Goal: Use online tool/utility: Utilize a website feature to perform a specific function

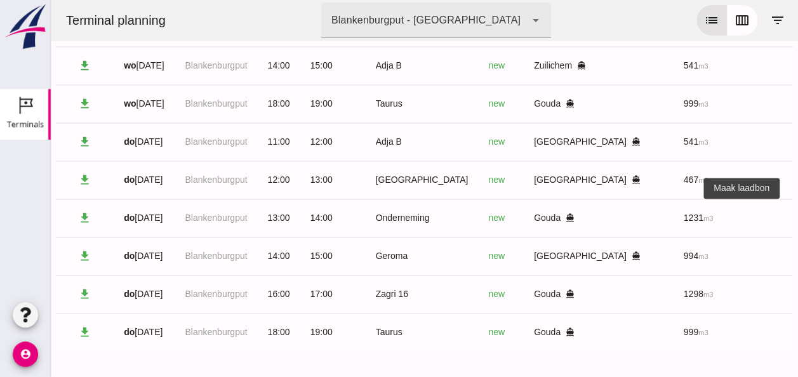
scroll to position [0, 340]
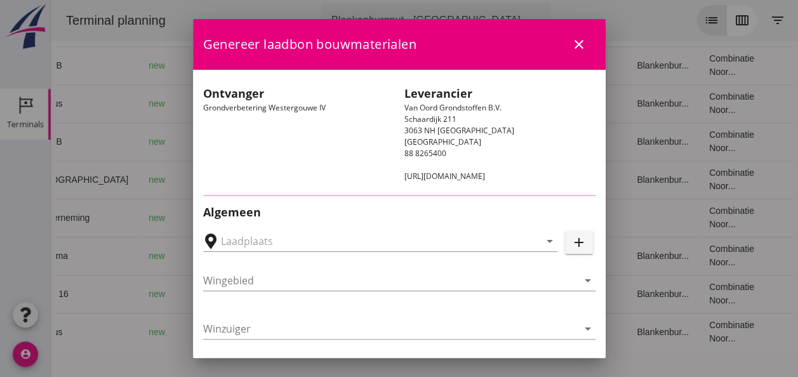
type input "Loswal Fa. J. Bos&Zonen, [GEOGRAPHIC_DATA]"
type input "Onderneming"
type input "[PERSON_NAME]"
type input "1231"
type input "Ontzilt oph.zand [75] (6120)"
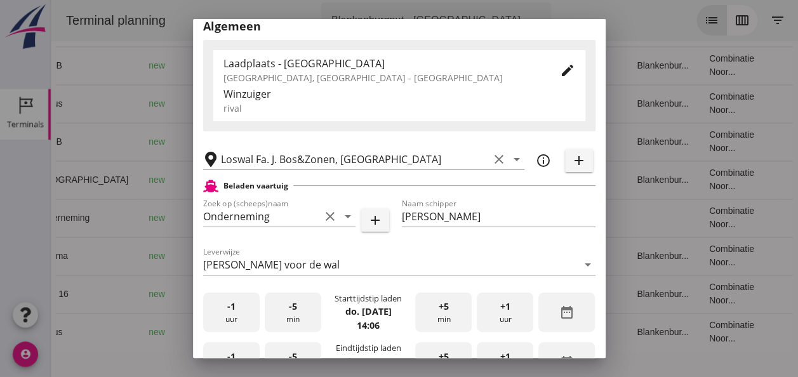
scroll to position [254, 0]
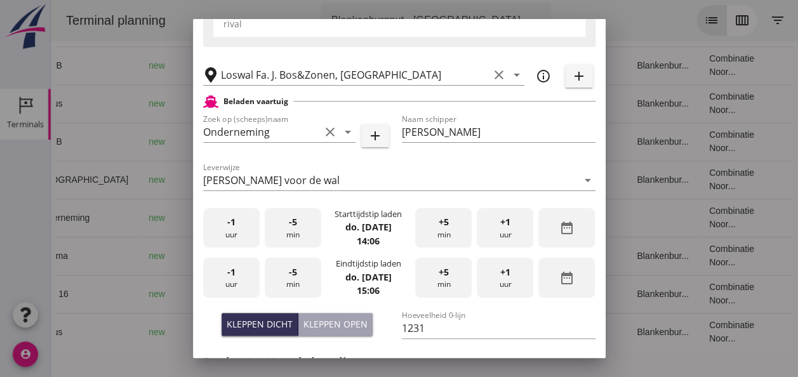
click at [234, 243] on div "-1 uur" at bounding box center [231, 228] width 57 height 40
click at [436, 235] on div "+5 min" at bounding box center [443, 228] width 57 height 40
click at [248, 282] on div "-1 uur" at bounding box center [231, 278] width 57 height 40
click at [292, 275] on span "-5" at bounding box center [293, 272] width 8 height 14
click at [270, 321] on div "Kleppen dicht" at bounding box center [260, 323] width 66 height 13
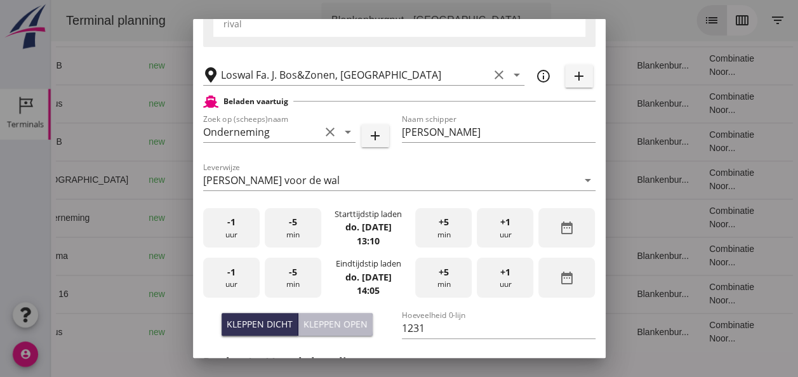
click at [338, 319] on div "Kleppen open" at bounding box center [335, 323] width 64 height 13
type input "1003"
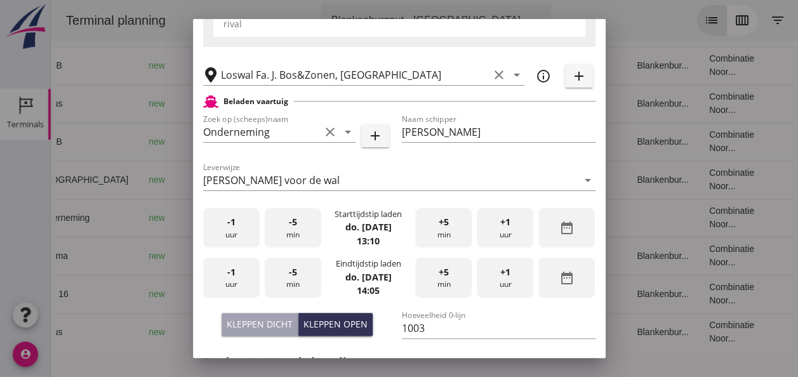
click at [293, 281] on div "-5 min" at bounding box center [293, 278] width 57 height 40
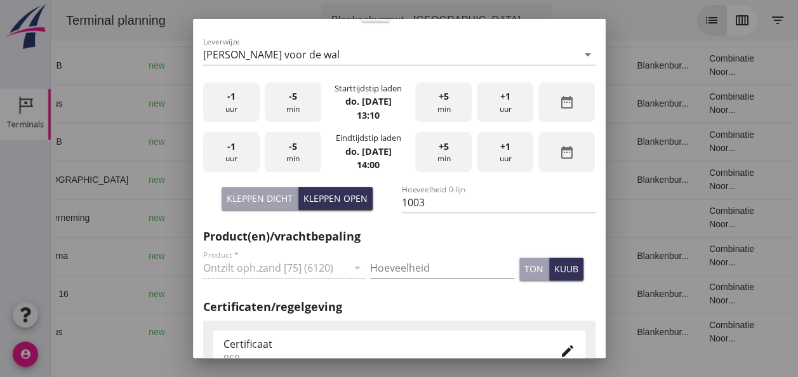
scroll to position [381, 0]
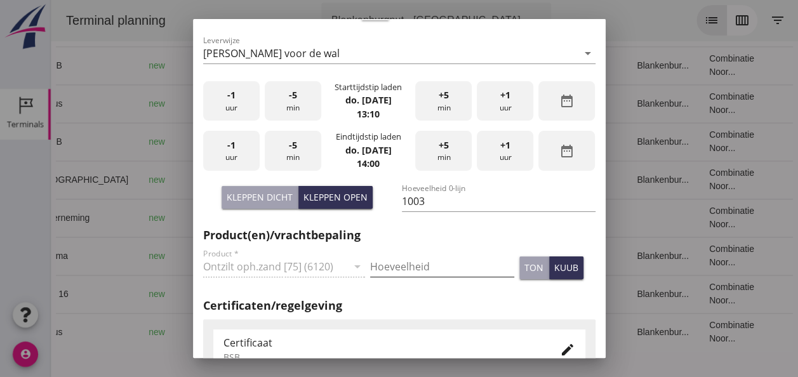
click at [428, 269] on input "Hoeveelheid" at bounding box center [442, 266] width 144 height 20
type input "1003"
click at [561, 267] on div "kuub" at bounding box center [566, 267] width 24 height 13
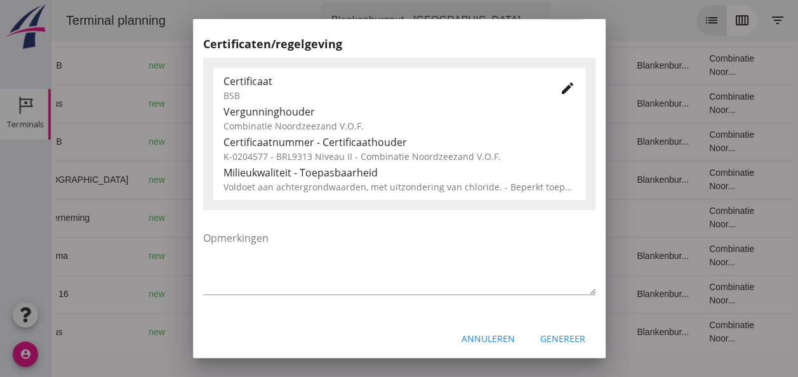
scroll to position [647, 0]
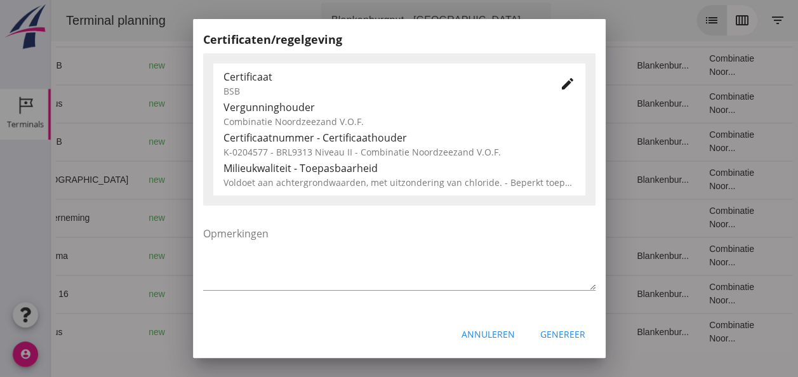
click at [565, 336] on div "Genereer" at bounding box center [562, 334] width 45 height 13
click at [556, 335] on div "Genereer" at bounding box center [562, 334] width 45 height 13
